Goal: Task Accomplishment & Management: Use online tool/utility

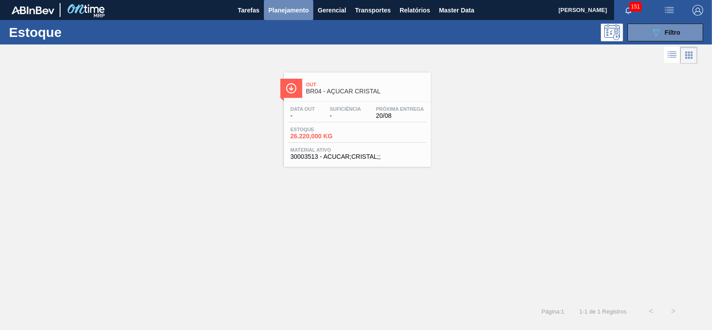
click at [275, 8] on span "Planejamento" at bounding box center [288, 10] width 41 height 11
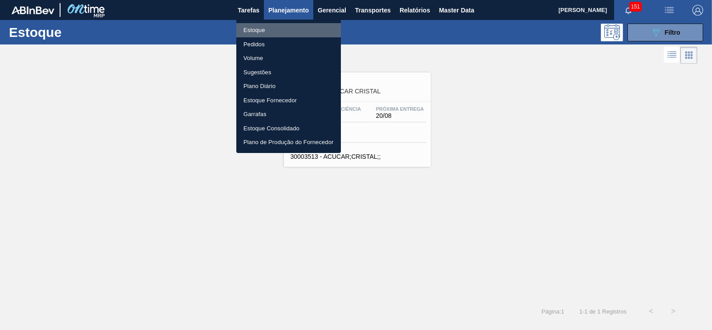
click at [252, 33] on li "Estoque" at bounding box center [288, 30] width 105 height 14
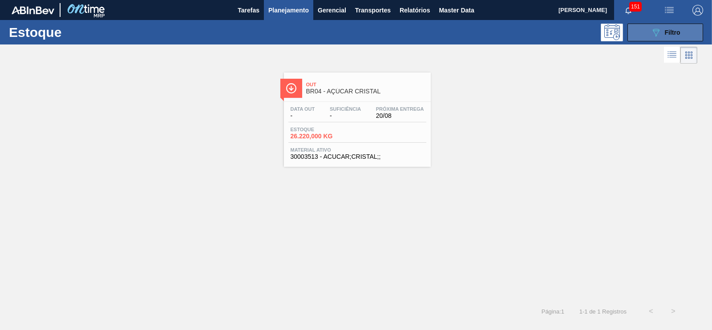
click at [655, 32] on icon "089F7B8B-B2A5-4AFE-B5C0-19BA573D28AC" at bounding box center [656, 32] width 11 height 11
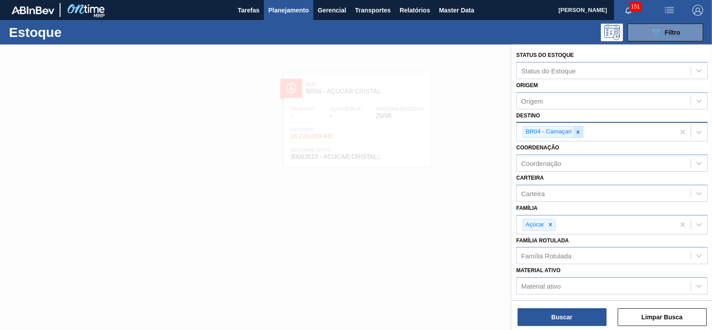
click at [576, 134] on div at bounding box center [578, 131] width 10 height 11
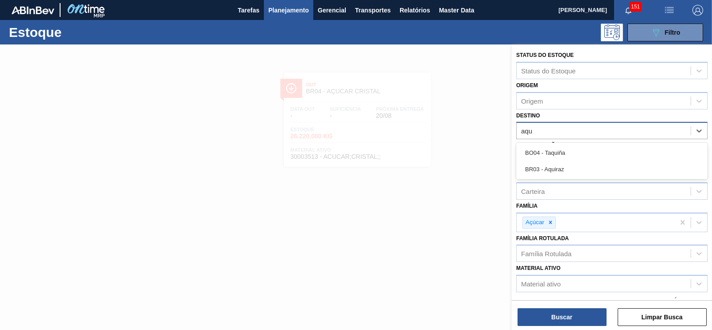
type input "aqui"
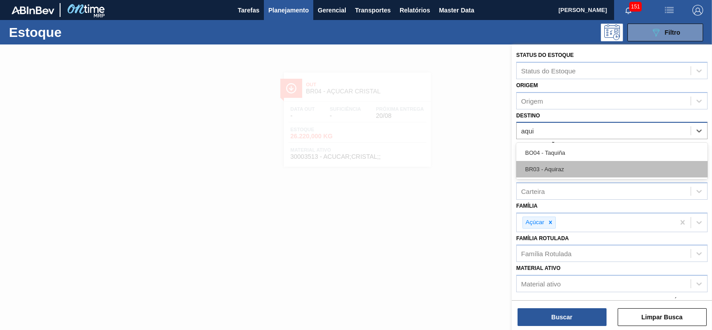
click at [541, 171] on div "BR03 - Aquiraz" at bounding box center [611, 169] width 191 height 16
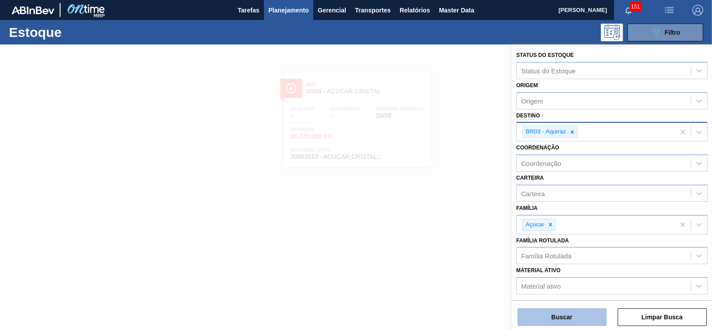
click at [563, 321] on button "Buscar" at bounding box center [562, 317] width 89 height 18
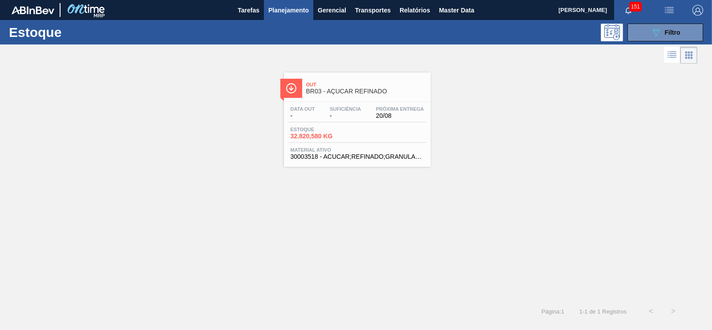
click at [337, 118] on span "-" at bounding box center [345, 116] width 31 height 7
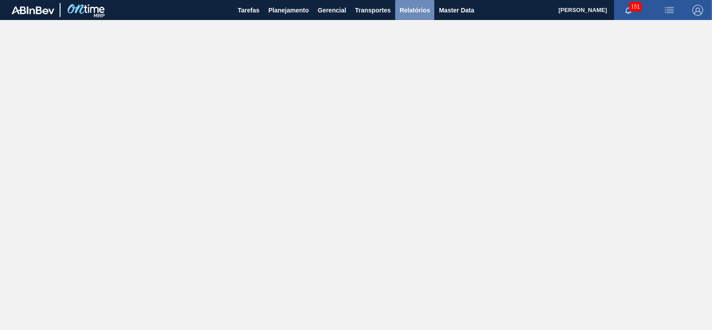
click at [422, 3] on button "Relatórios" at bounding box center [414, 10] width 39 height 20
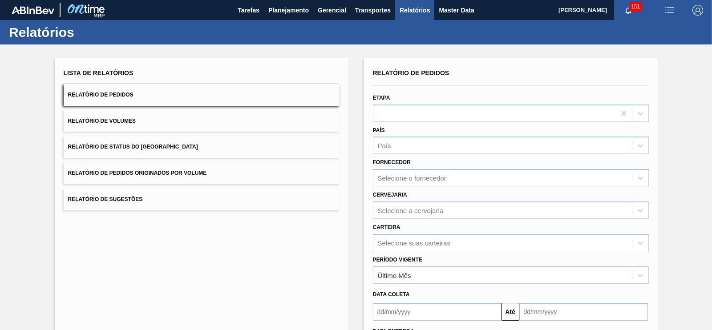
click at [193, 172] on span "Relatório de Pedidos Originados por Volume" at bounding box center [137, 173] width 139 height 6
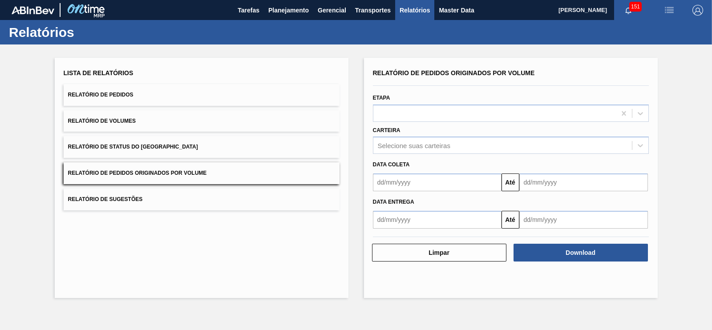
click at [134, 103] on button "Relatório de Pedidos" at bounding box center [202, 95] width 276 height 22
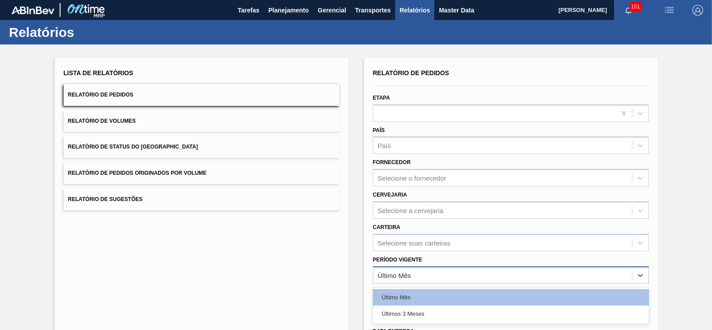
click at [396, 278] on div "Último Mês" at bounding box center [502, 275] width 259 height 13
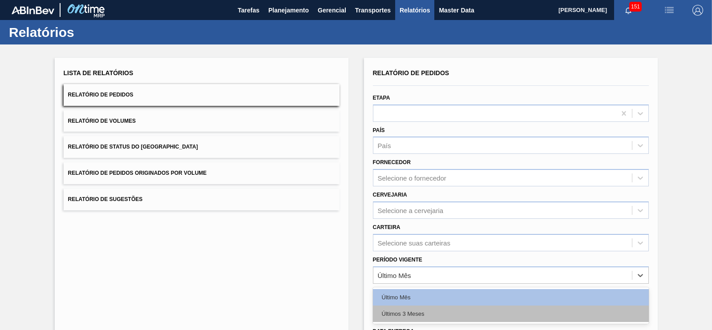
click at [409, 313] on div "Últimos 3 Meses" at bounding box center [511, 314] width 276 height 16
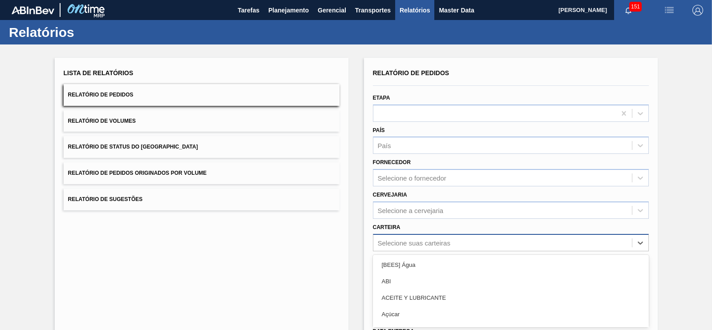
scroll to position [60, 0]
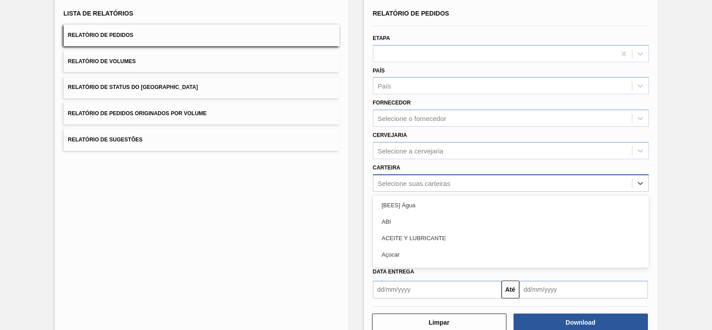
click at [405, 192] on div "option [BEES] Água focused, 1 of 101. 101 results available. Use Up and Down to…" at bounding box center [511, 182] width 276 height 17
type input "ad"
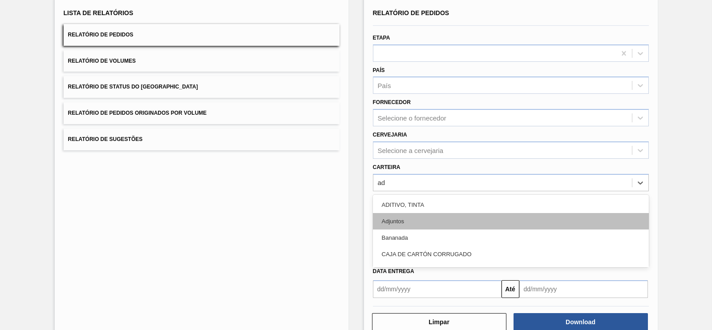
click at [397, 223] on div "Adjuntos" at bounding box center [511, 221] width 276 height 16
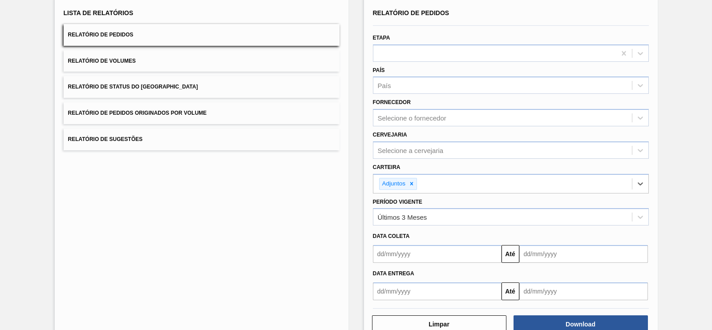
scroll to position [82, 0]
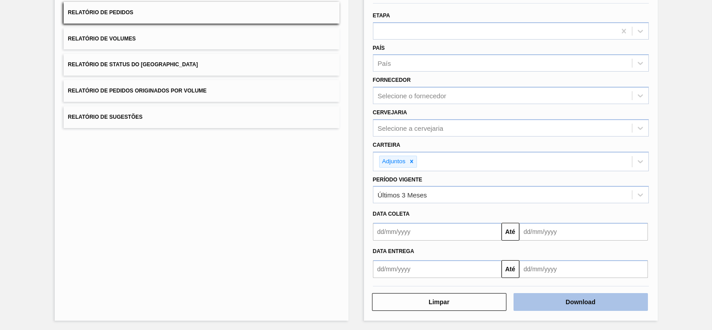
click at [576, 302] on button "Download" at bounding box center [581, 302] width 134 height 18
